Goal: Task Accomplishment & Management: Manage account settings

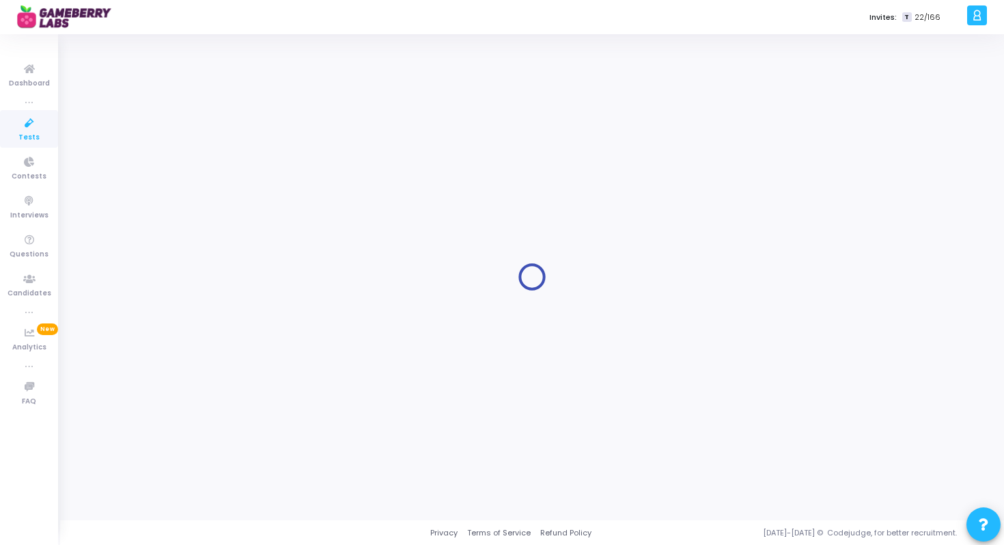
click at [22, 122] on icon at bounding box center [29, 123] width 29 height 17
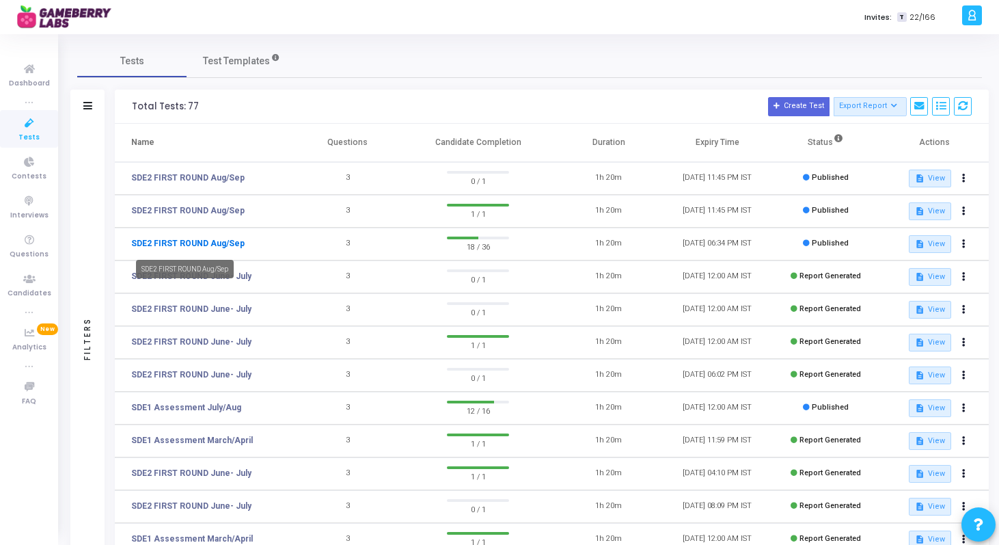
click at [208, 243] on link "SDE2 FIRST ROUND Aug/Sep" at bounding box center [187, 243] width 113 height 12
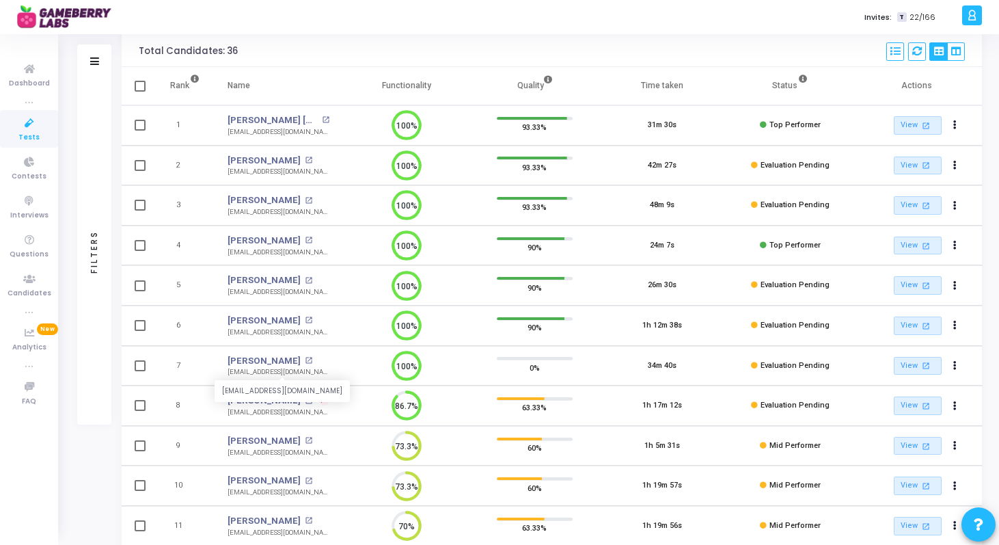
click at [270, 375] on div "satyamjaiswal123@gmail.com" at bounding box center [279, 372] width 102 height 10
copy tr "satyamjaiswal123@gmail.com 100%"
click at [68, 490] on div "Tests SDE2 FIRST ROUND Aug/Sep SDE2 FIRST ROUND Aug/Sep Expires On : 31 Aug, 20…" at bounding box center [529, 346] width 939 height 796
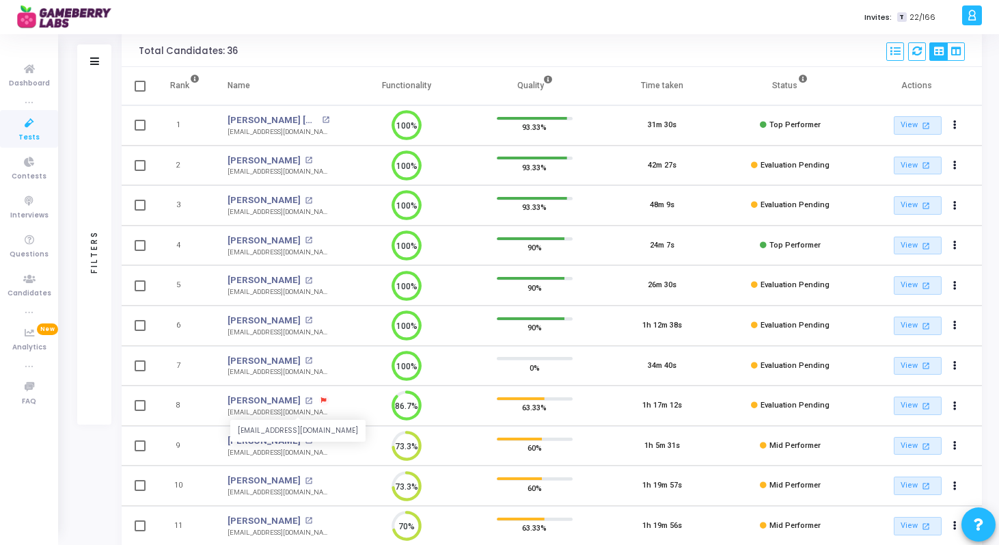
click at [255, 411] on div "shu37052@gmail.com" at bounding box center [279, 412] width 102 height 10
copy tr "shu37052@gmail.com 86.7%"
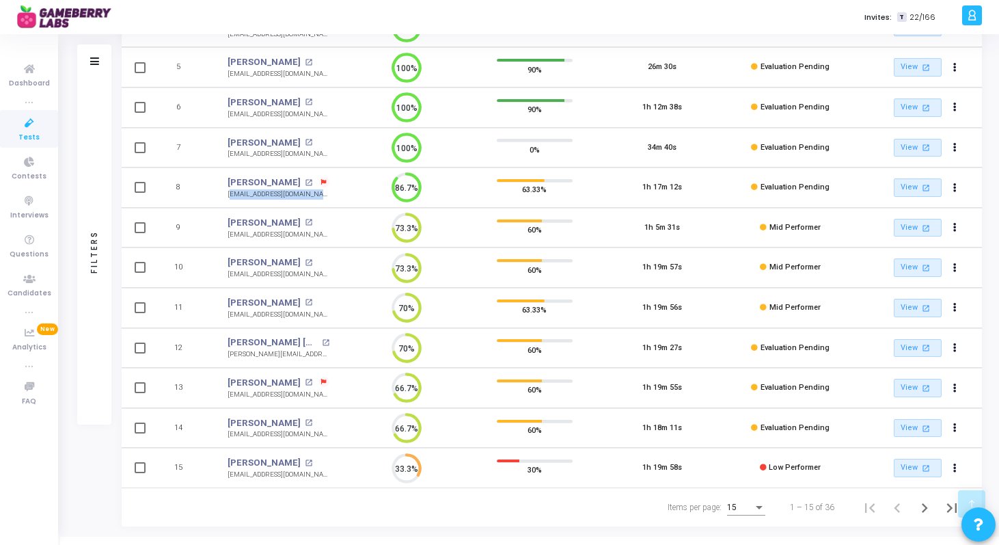
scroll to position [316, 0]
click at [280, 434] on div "adityadhane100@gmail.com" at bounding box center [279, 433] width 102 height 10
click at [924, 501] on icon "Next page" at bounding box center [924, 506] width 19 height 19
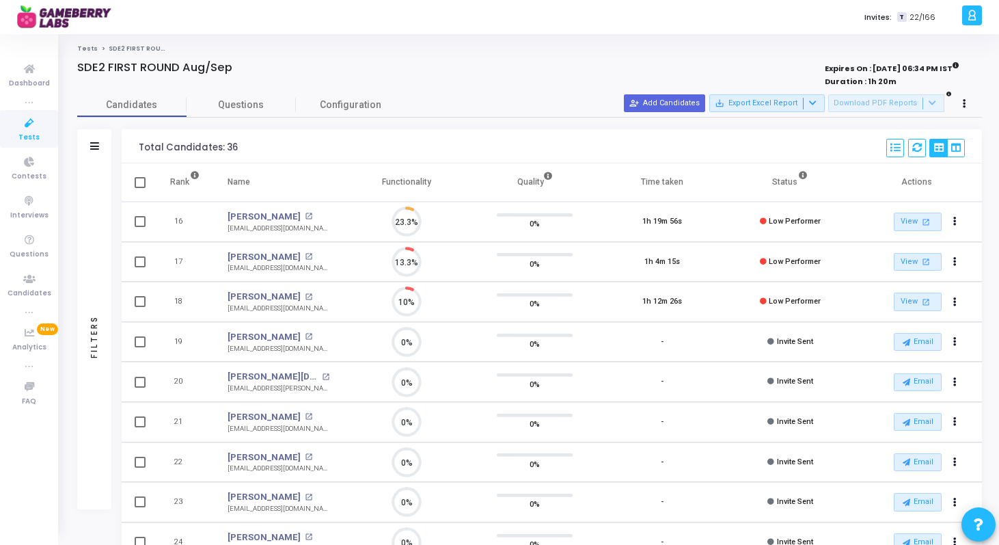
scroll to position [29, 35]
click at [260, 228] on div "surajsahu278@gmail.com" at bounding box center [279, 228] width 102 height 10
copy tr "surajsahu278@gmail.com 23.3%"
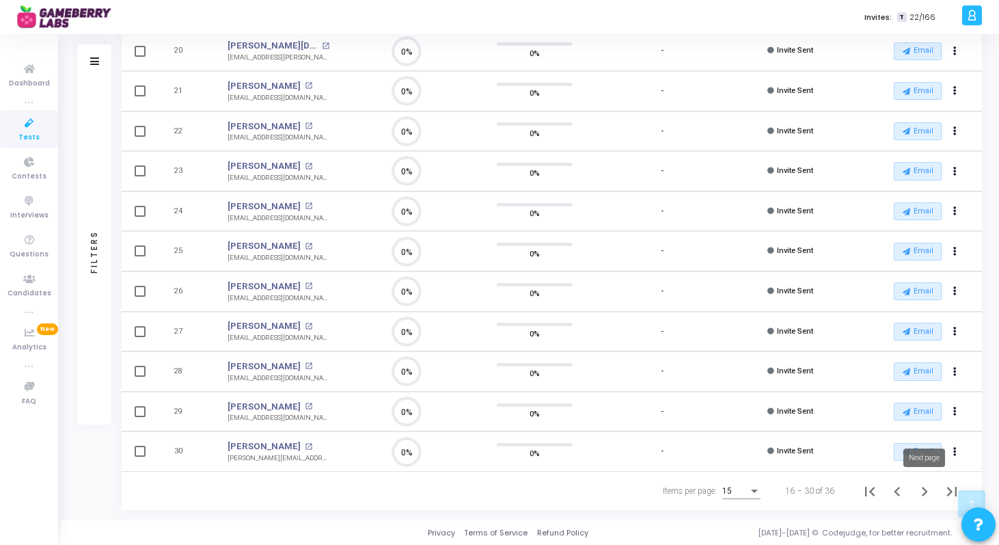
click at [922, 487] on icon "Next page" at bounding box center [925, 492] width 6 height 10
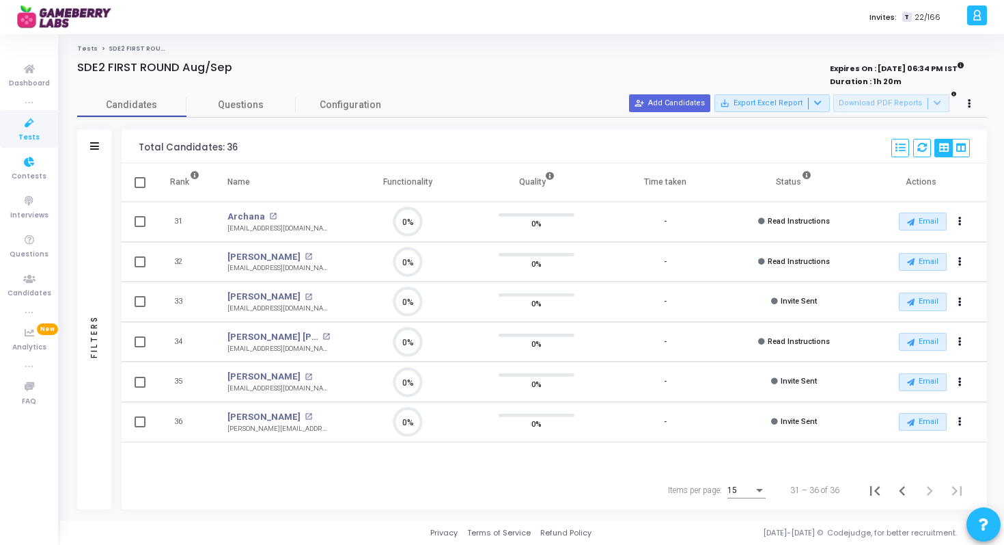
click at [31, 133] on span "Tests" at bounding box center [28, 138] width 21 height 12
